Goal: Information Seeking & Learning: Learn about a topic

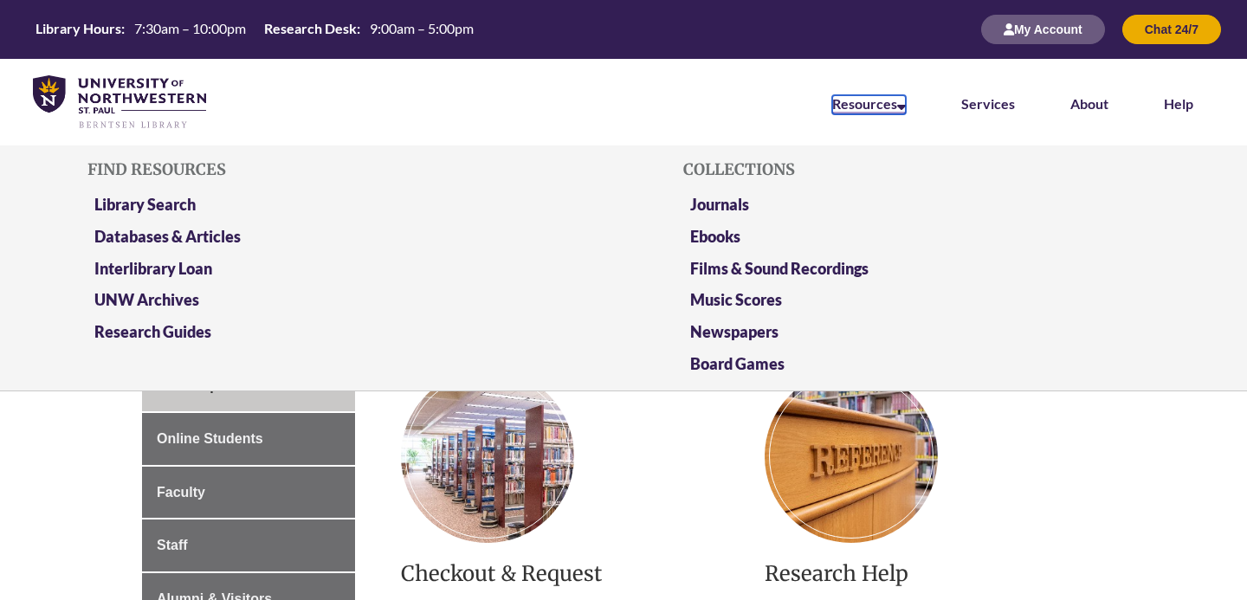
click at [883, 103] on link "Resources" at bounding box center [869, 104] width 74 height 19
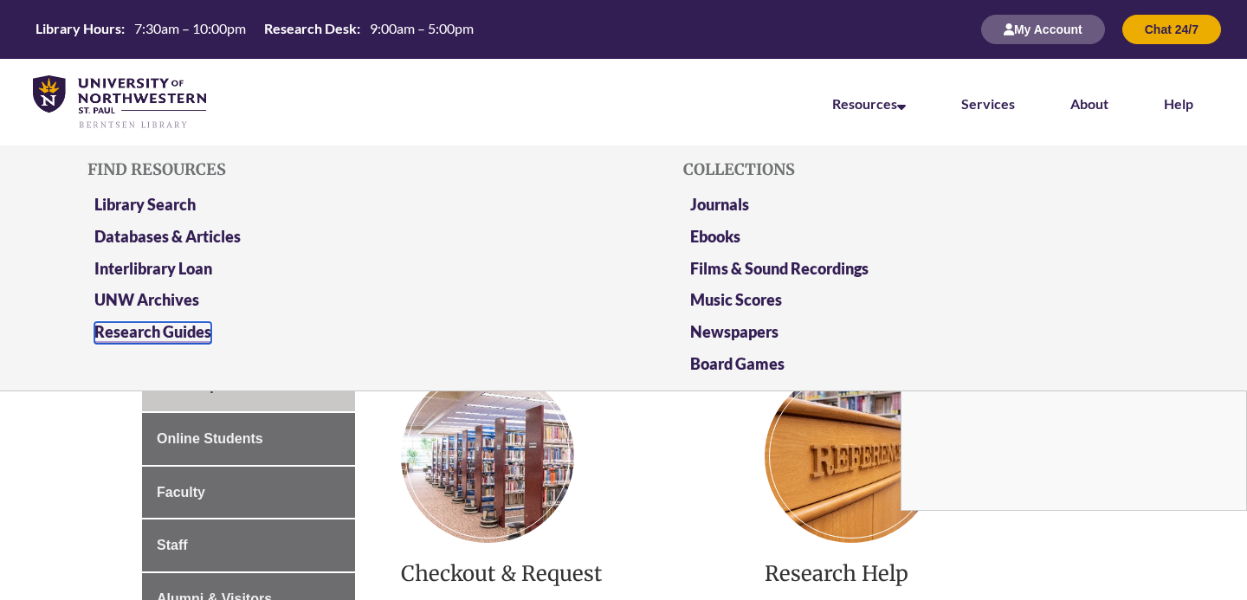
click at [187, 326] on link "Research Guides" at bounding box center [152, 333] width 117 height 22
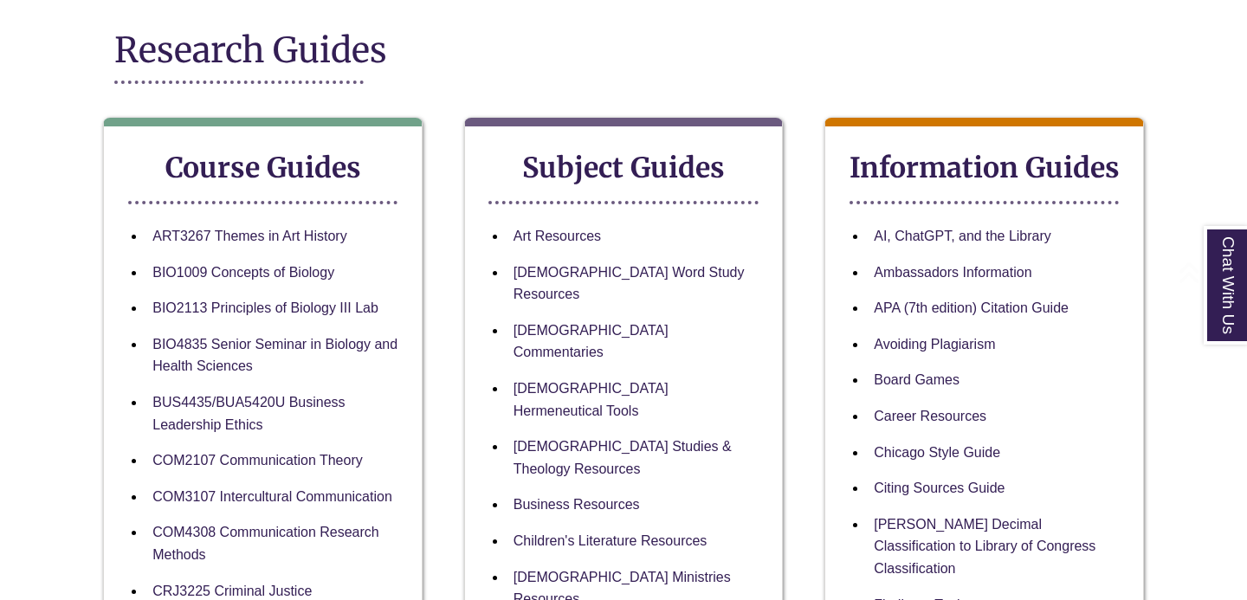
scroll to position [221, 0]
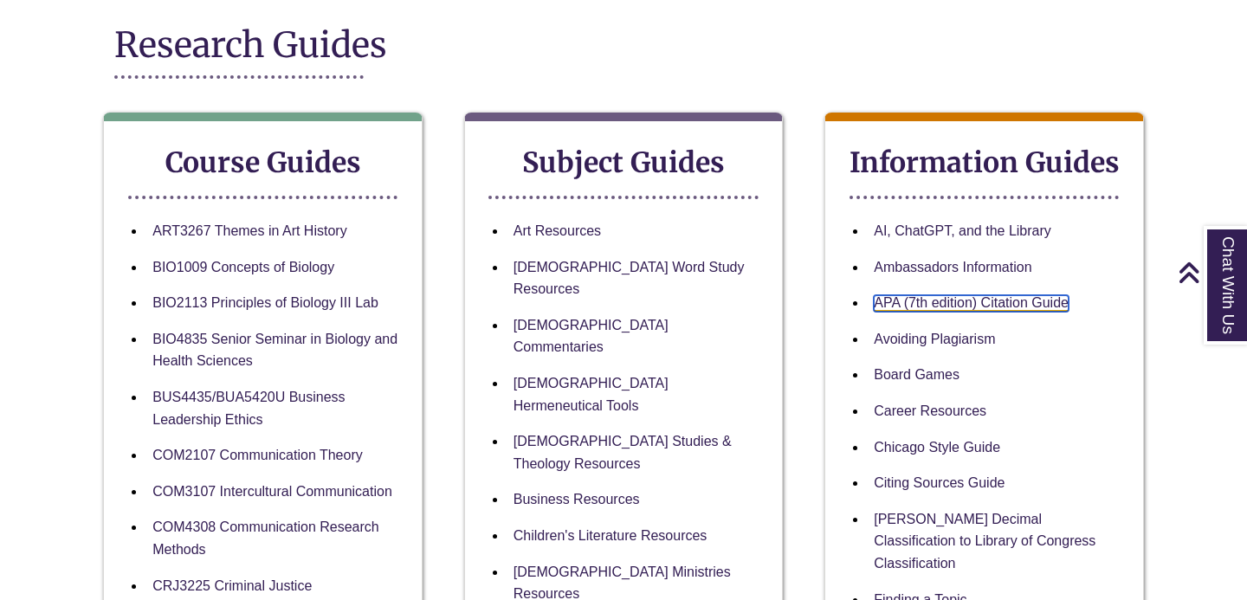
click at [924, 305] on link "APA (7th edition) Citation Guide" at bounding box center [971, 303] width 195 height 16
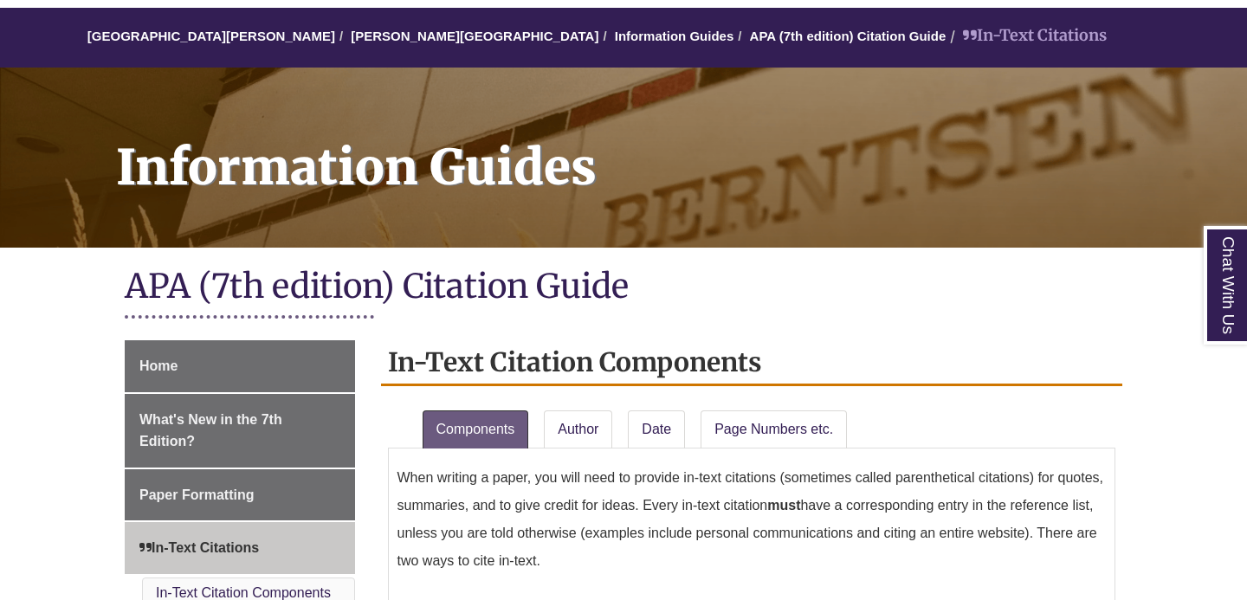
scroll to position [297, 0]
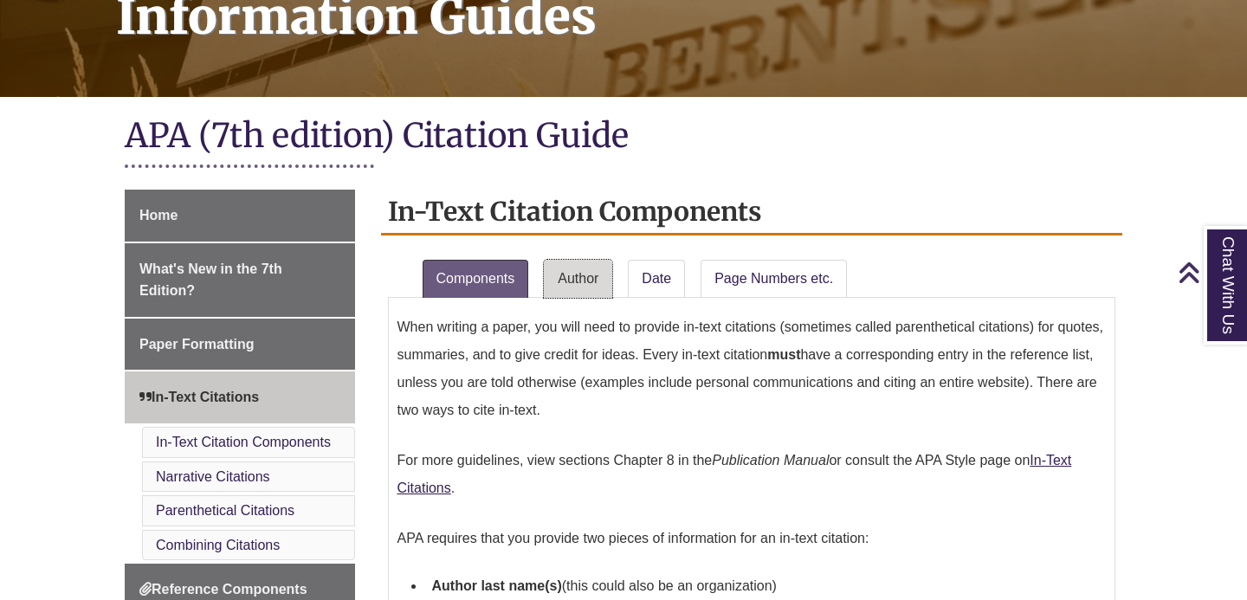
click at [575, 268] on link "Author" at bounding box center [578, 279] width 68 height 38
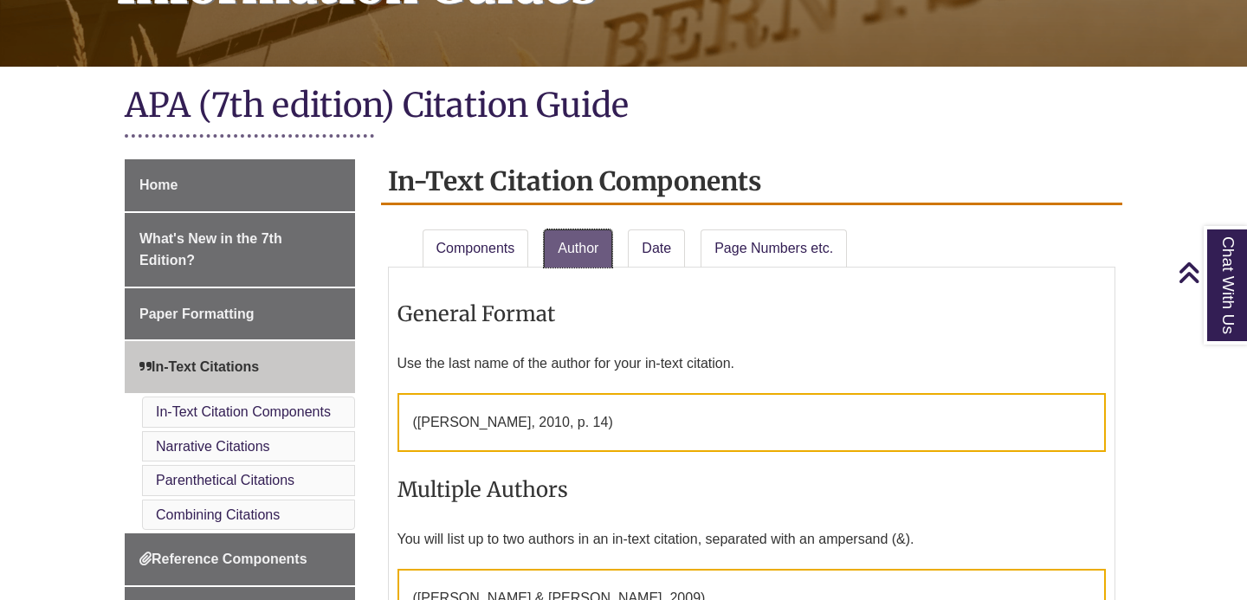
scroll to position [330, 0]
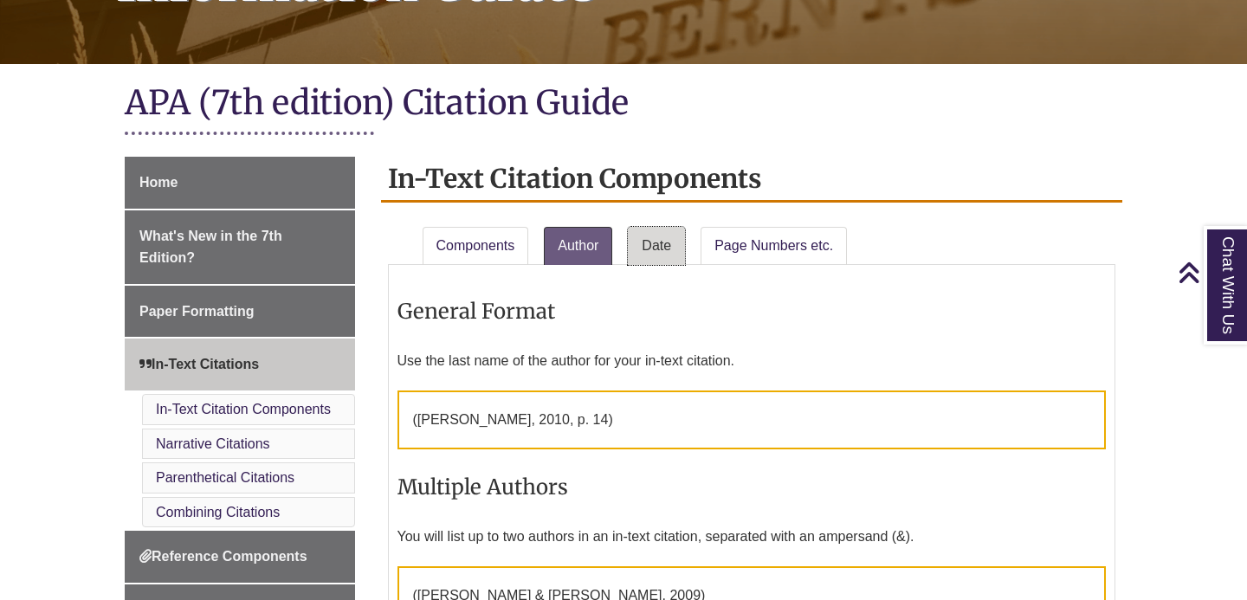
click at [651, 243] on link "Date" at bounding box center [656, 246] width 57 height 38
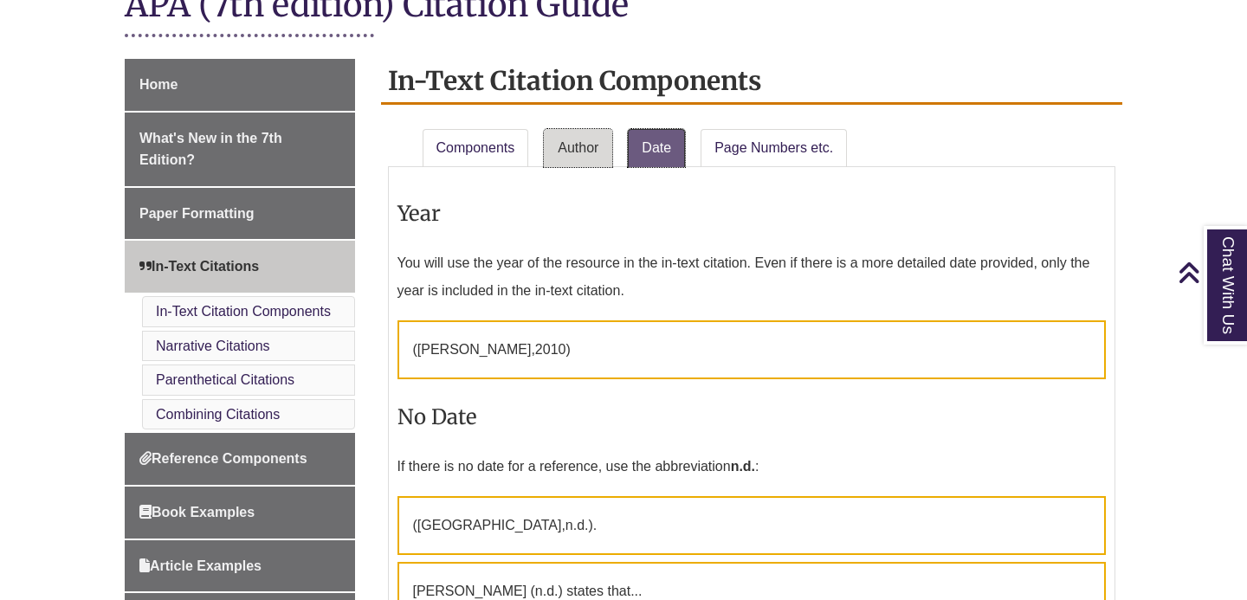
scroll to position [430, 0]
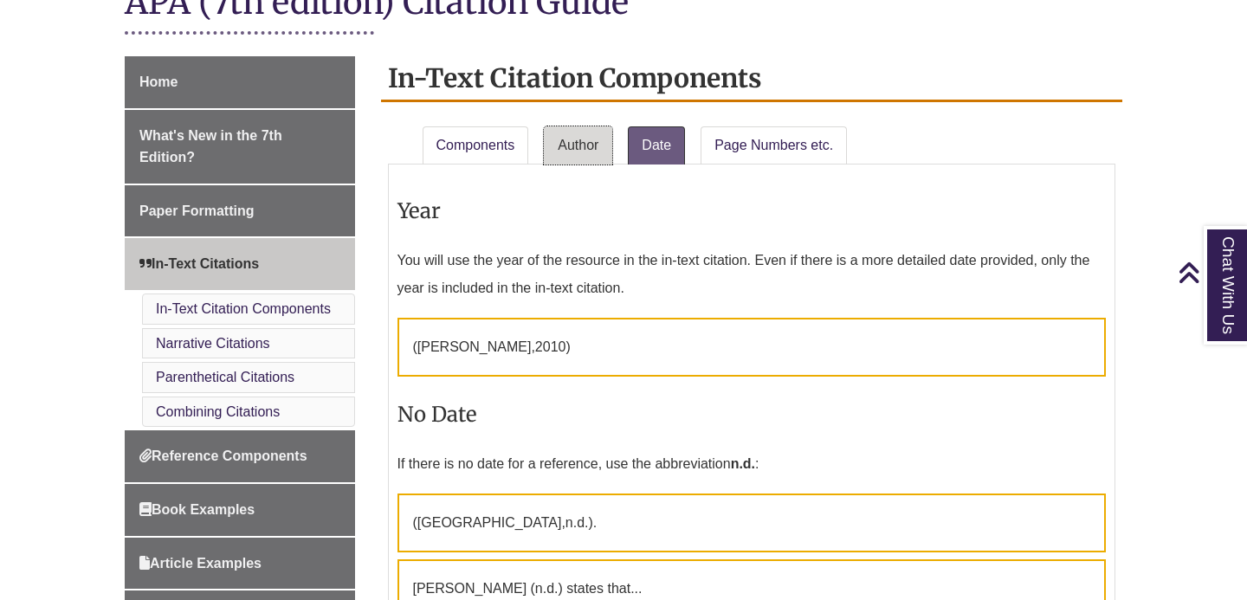
click at [583, 132] on link "Author" at bounding box center [578, 145] width 68 height 38
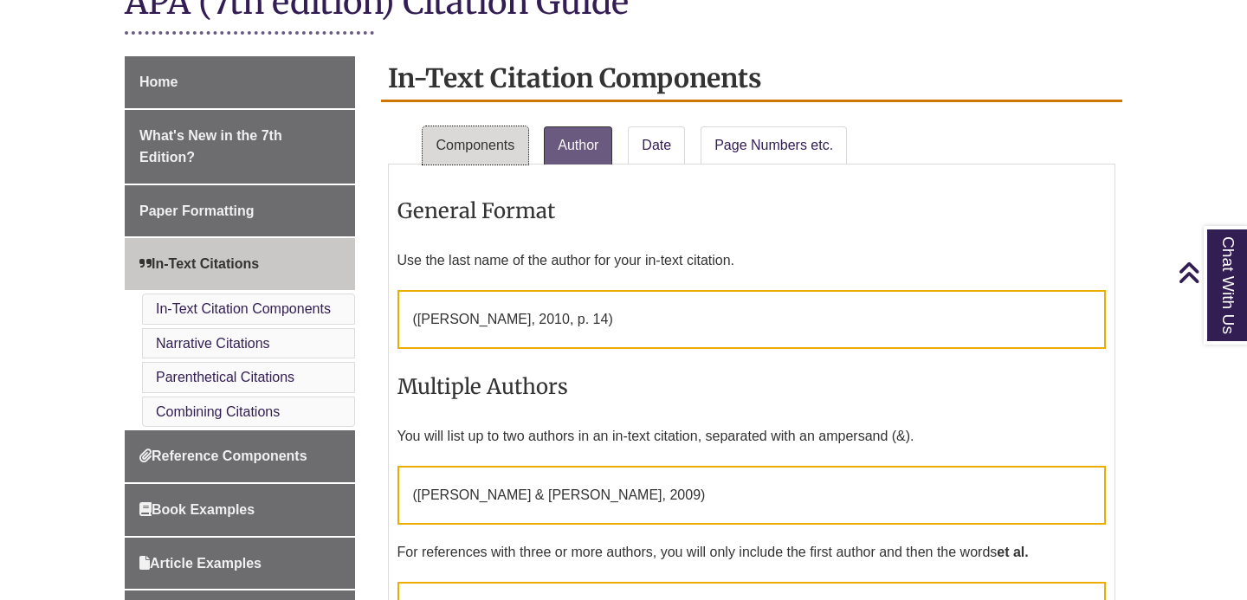
click at [490, 127] on link "Components" at bounding box center [476, 145] width 107 height 38
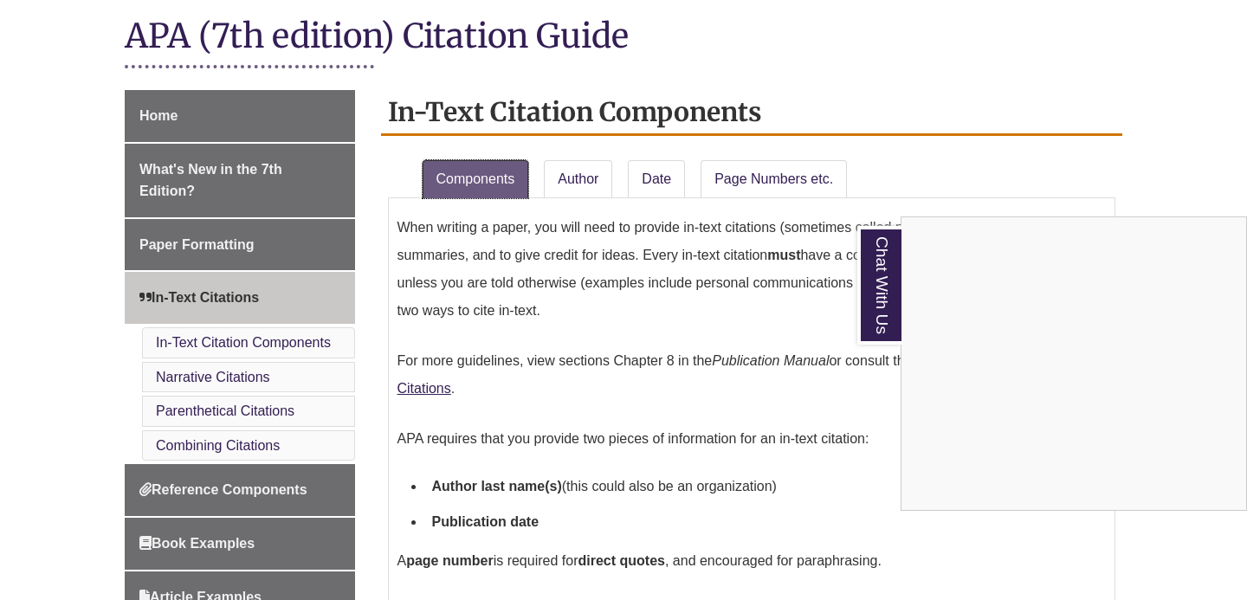
scroll to position [395, 0]
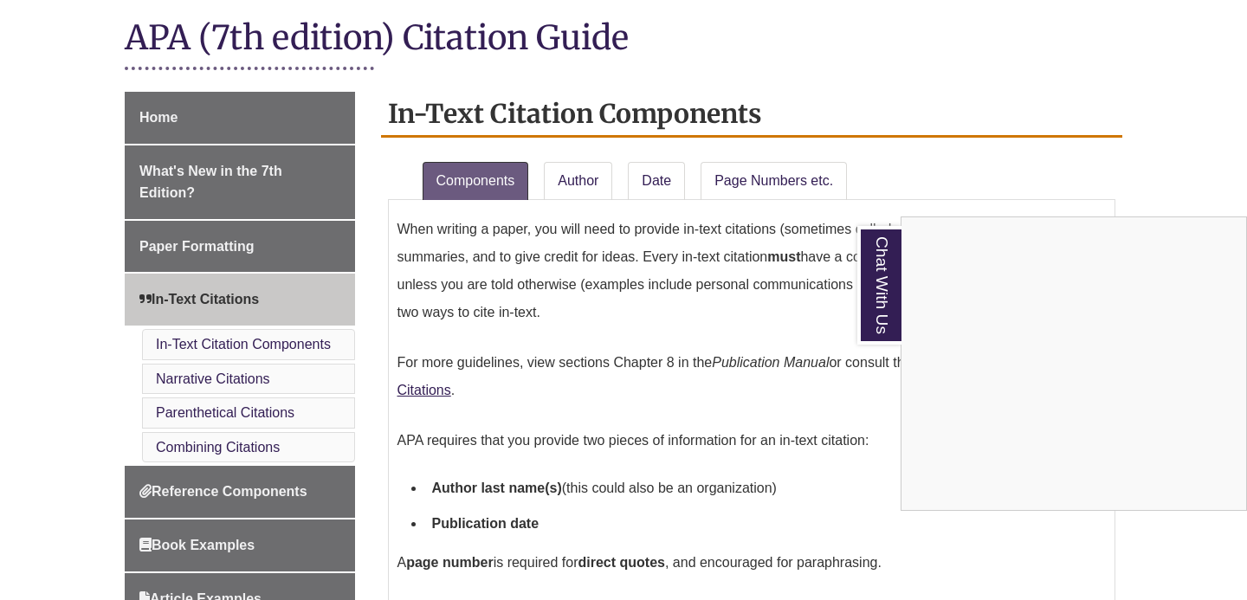
click at [584, 177] on div "Chat With Us" at bounding box center [623, 300] width 1247 height 600
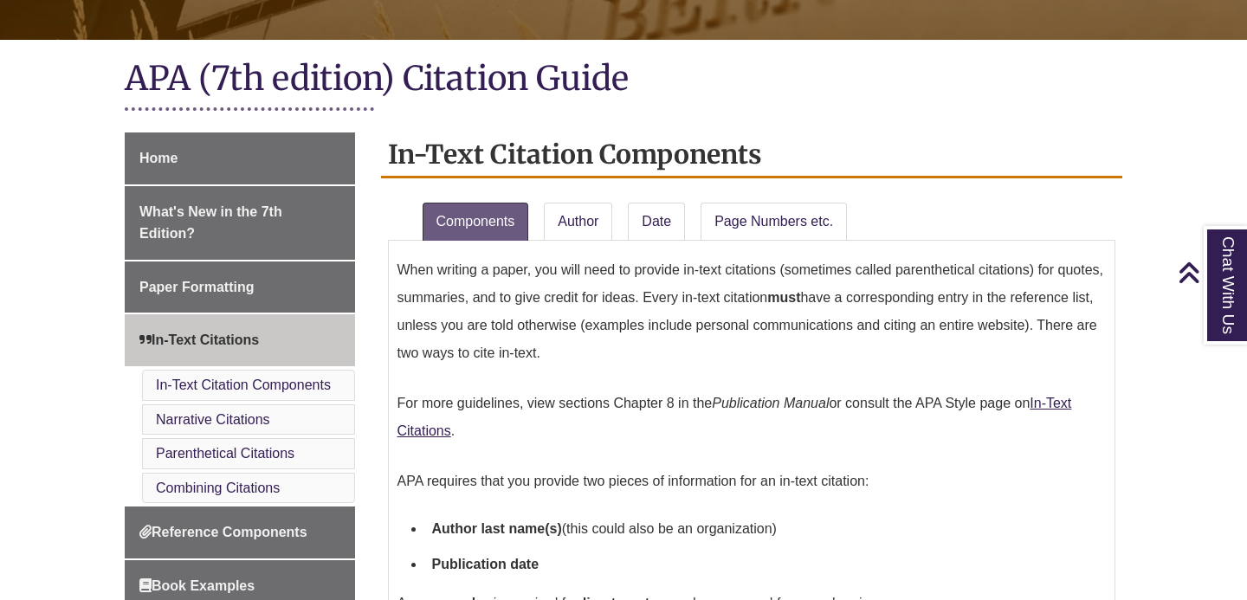
scroll to position [271, 0]
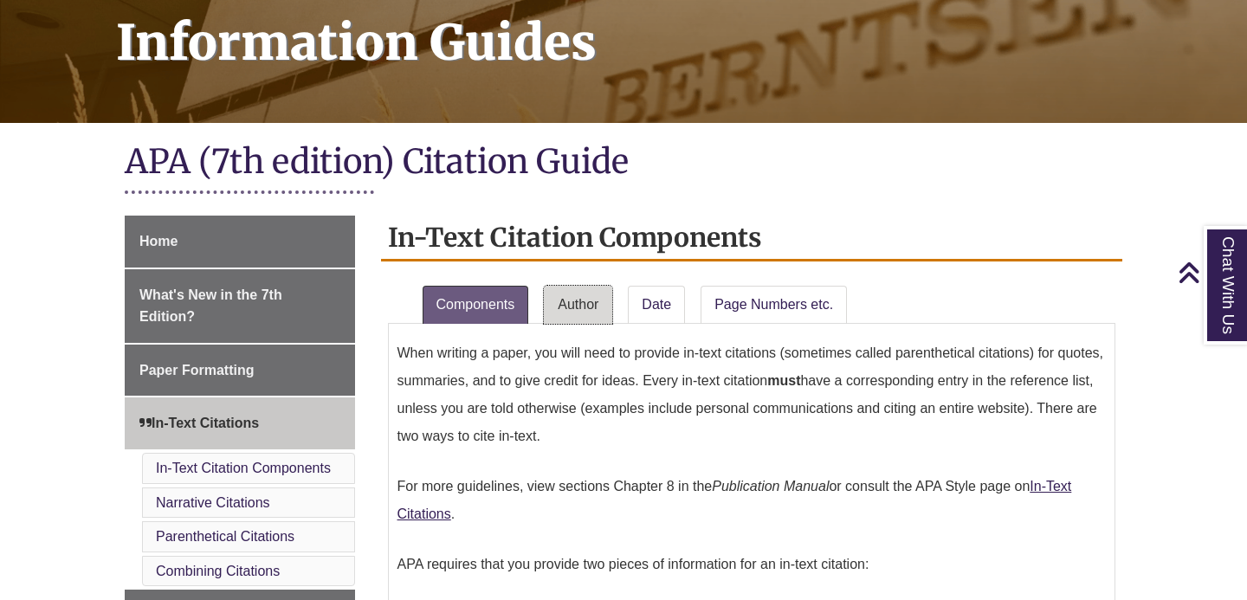
click at [587, 307] on link "Author" at bounding box center [578, 305] width 68 height 38
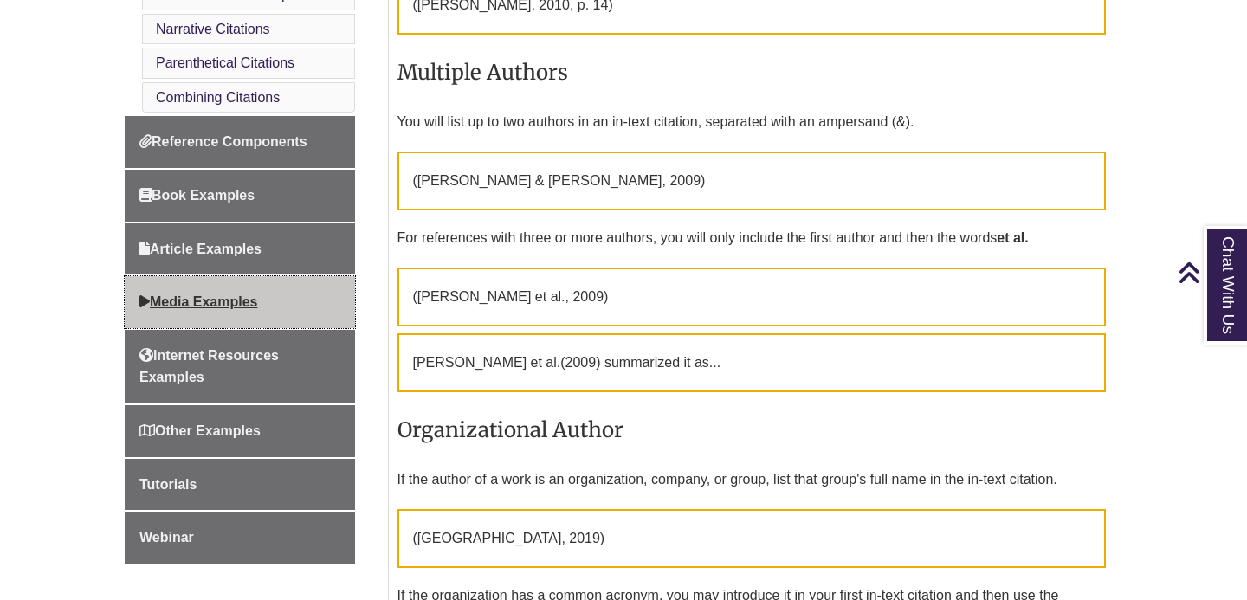
scroll to position [742, 0]
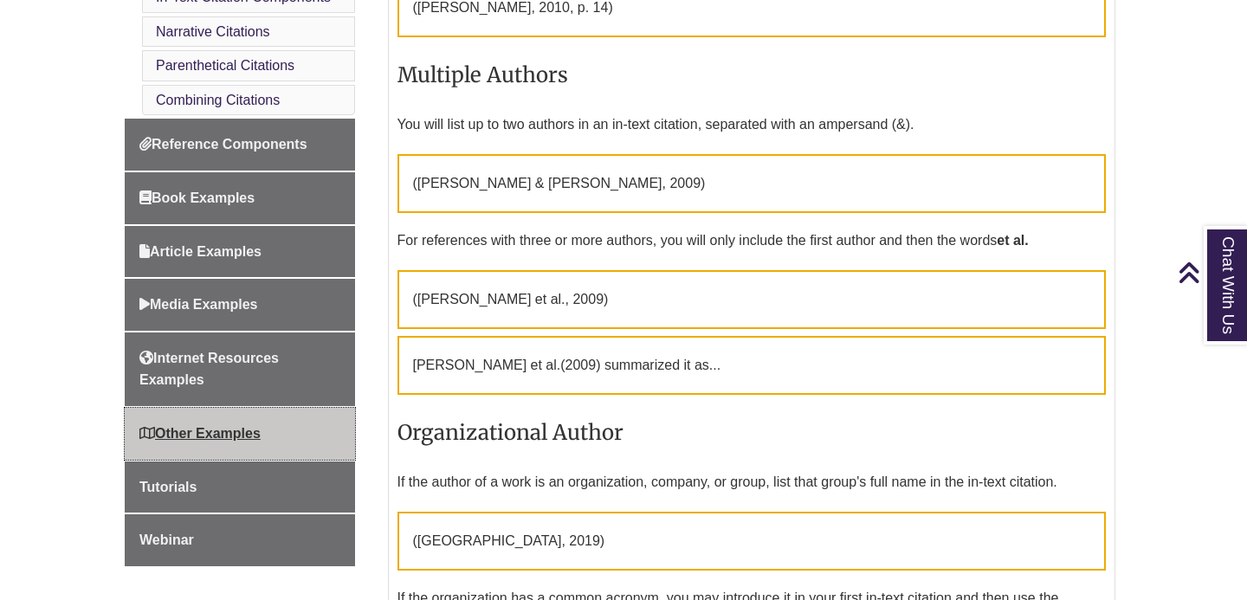
click at [243, 443] on link "Other Examples" at bounding box center [240, 434] width 230 height 52
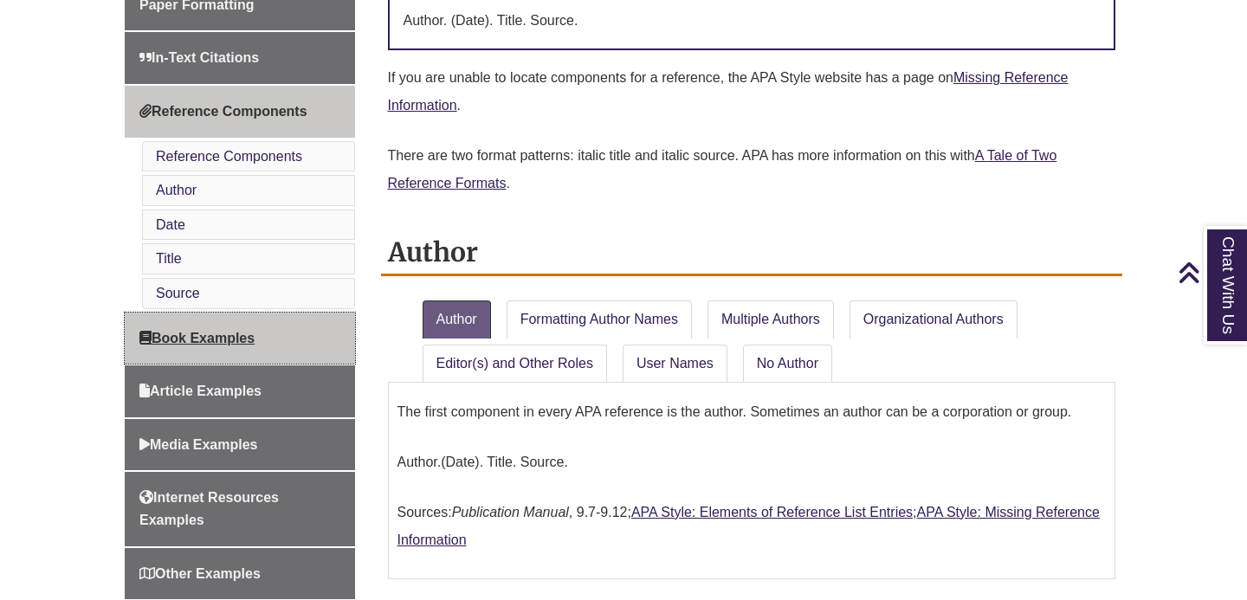
scroll to position [568, 0]
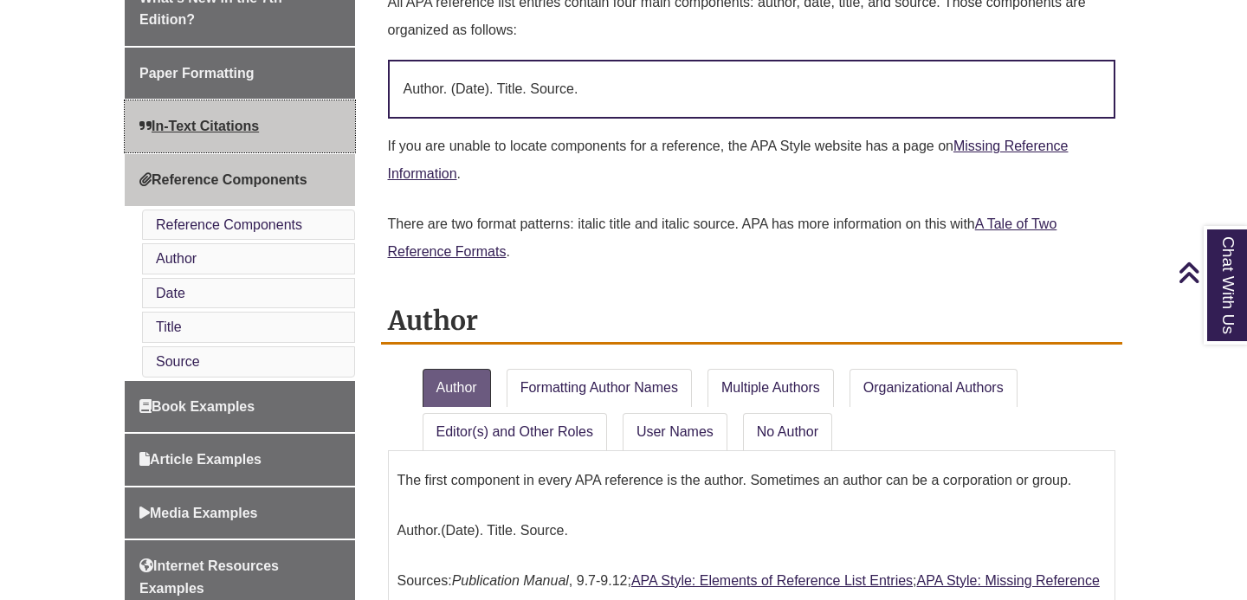
click at [224, 138] on link "In-Text Citations" at bounding box center [240, 126] width 230 height 52
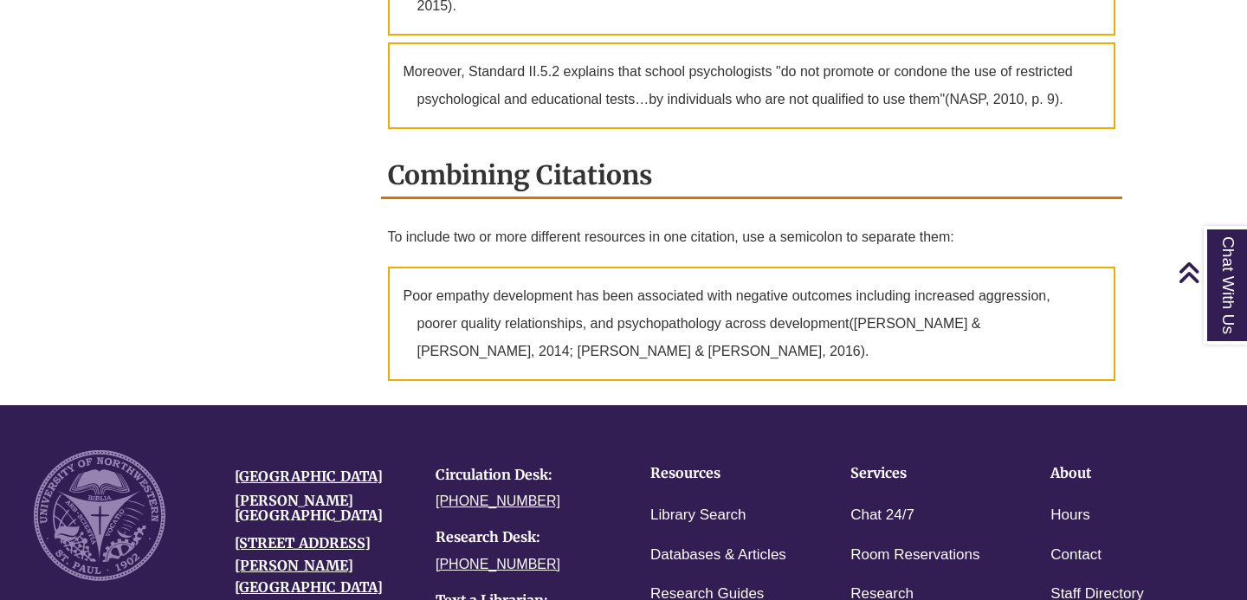
scroll to position [2307, 0]
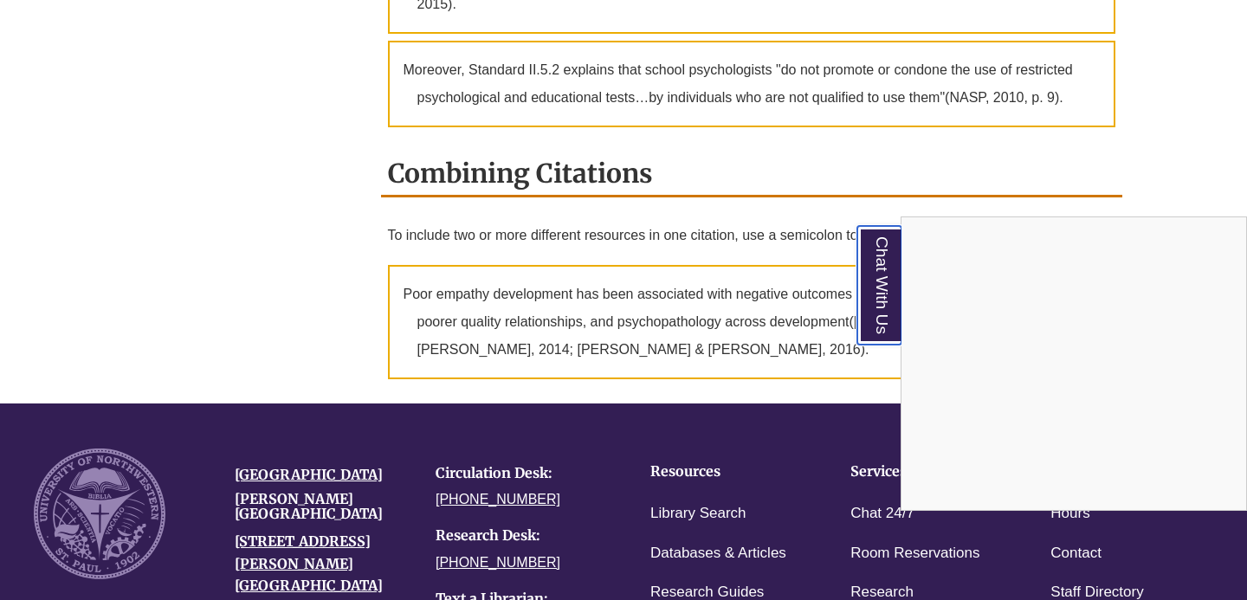
click at [881, 284] on link "Chat With Us" at bounding box center [879, 285] width 44 height 119
